Goal: Navigation & Orientation: Find specific page/section

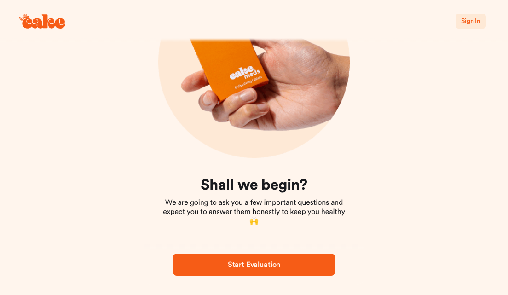
scroll to position [99, 0]
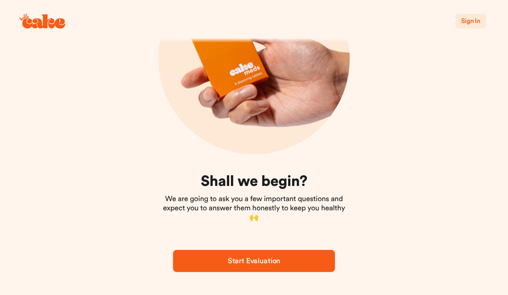
click at [469, 22] on span "Sign In" at bounding box center [470, 21] width 19 height 6
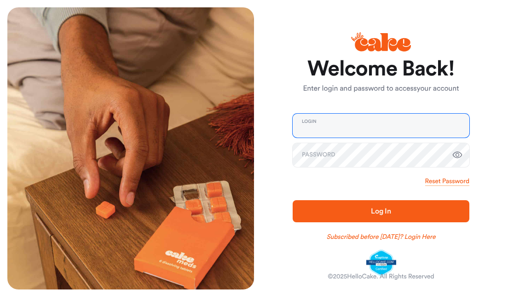
type input "**********"
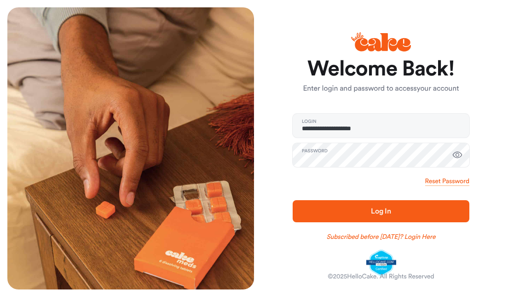
click at [371, 213] on span "Log In" at bounding box center [381, 211] width 20 height 7
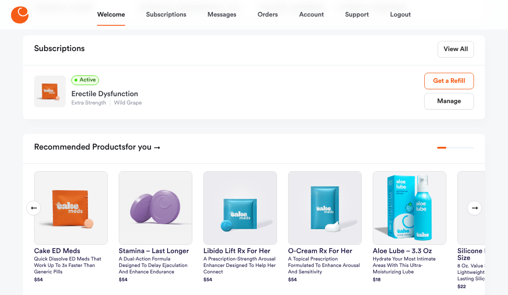
scroll to position [119, 0]
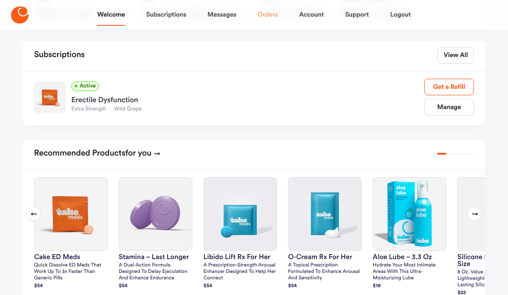
click at [271, 15] on link "Orders" at bounding box center [268, 15] width 20 height 22
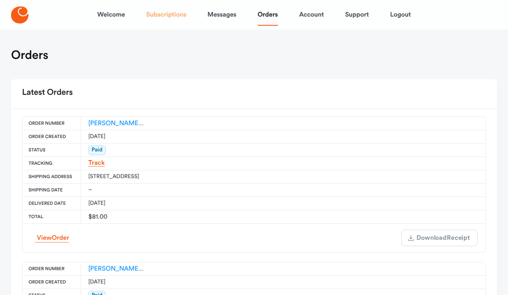
click at [162, 14] on link "Subscriptions" at bounding box center [166, 15] width 40 height 22
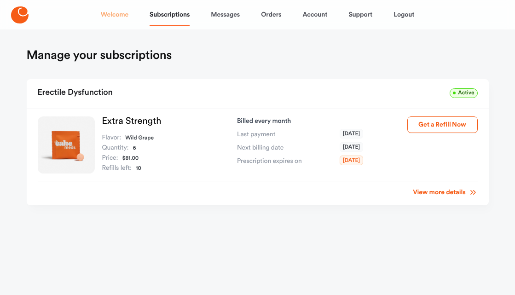
click at [113, 15] on link "Welcome" at bounding box center [115, 15] width 28 height 22
